Goal: Information Seeking & Learning: Learn about a topic

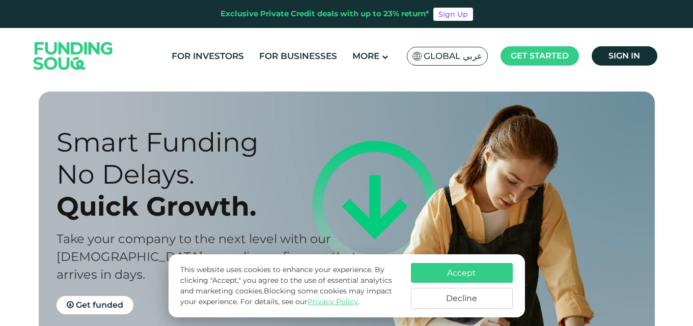
click at [66, 44] on img at bounding box center [73, 55] width 100 height 51
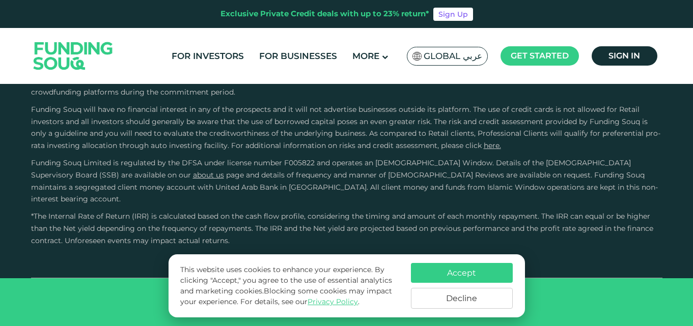
scroll to position [2681, 0]
type tc-range-slider "4"
click at [462, 271] on button "Accept" at bounding box center [462, 273] width 102 height 20
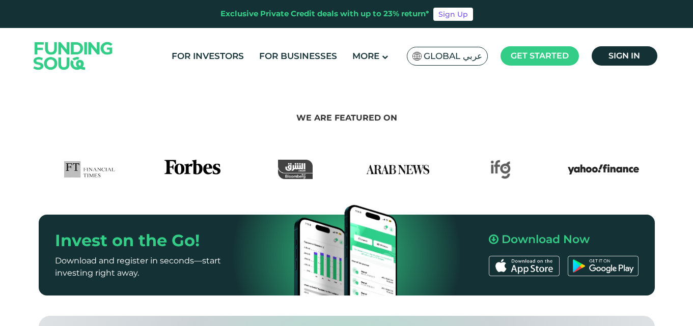
scroll to position [0, 0]
